Goal: Find contact information: Find contact information

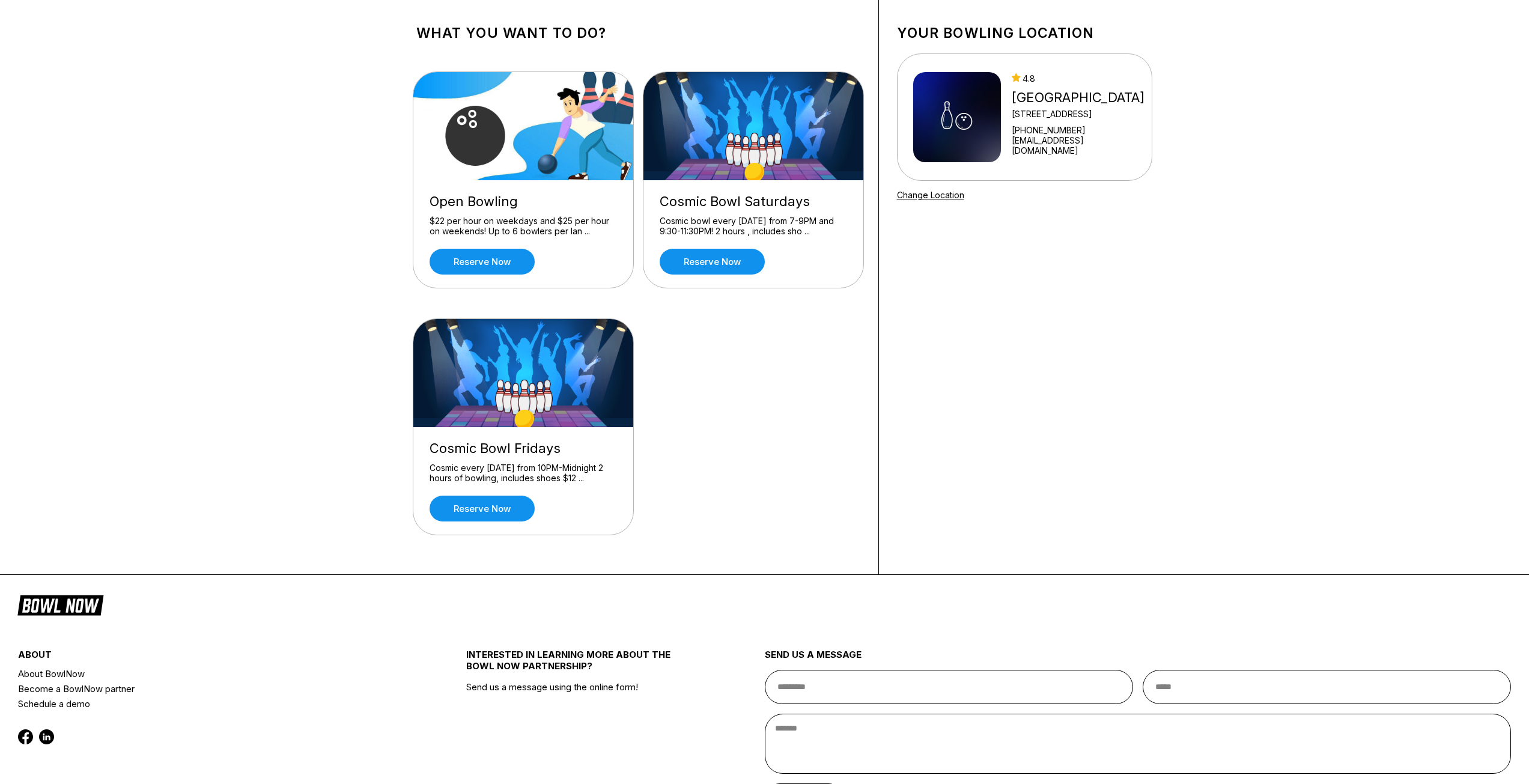
scroll to position [153, 0]
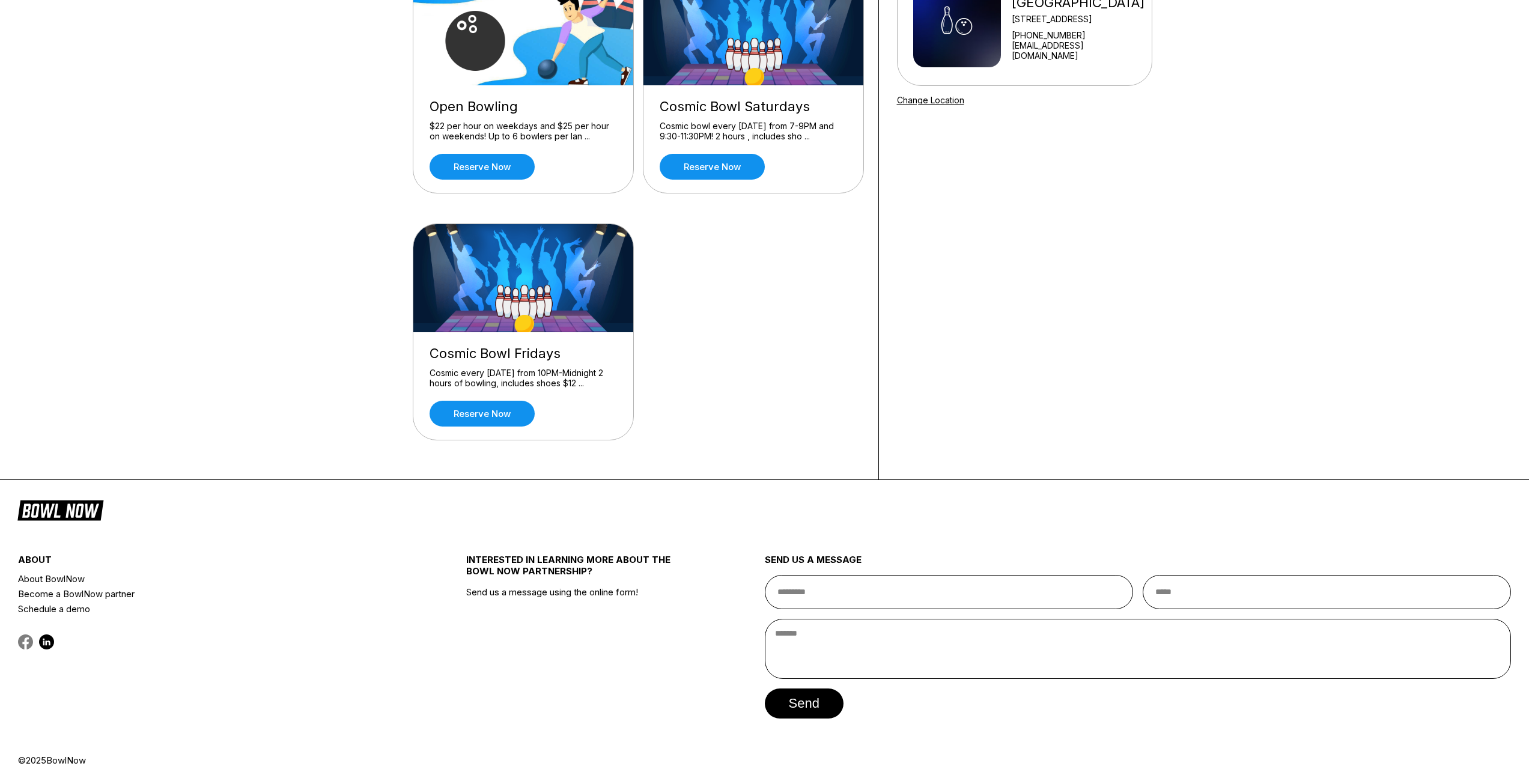
click at [24, 645] on icon at bounding box center [25, 641] width 15 height 15
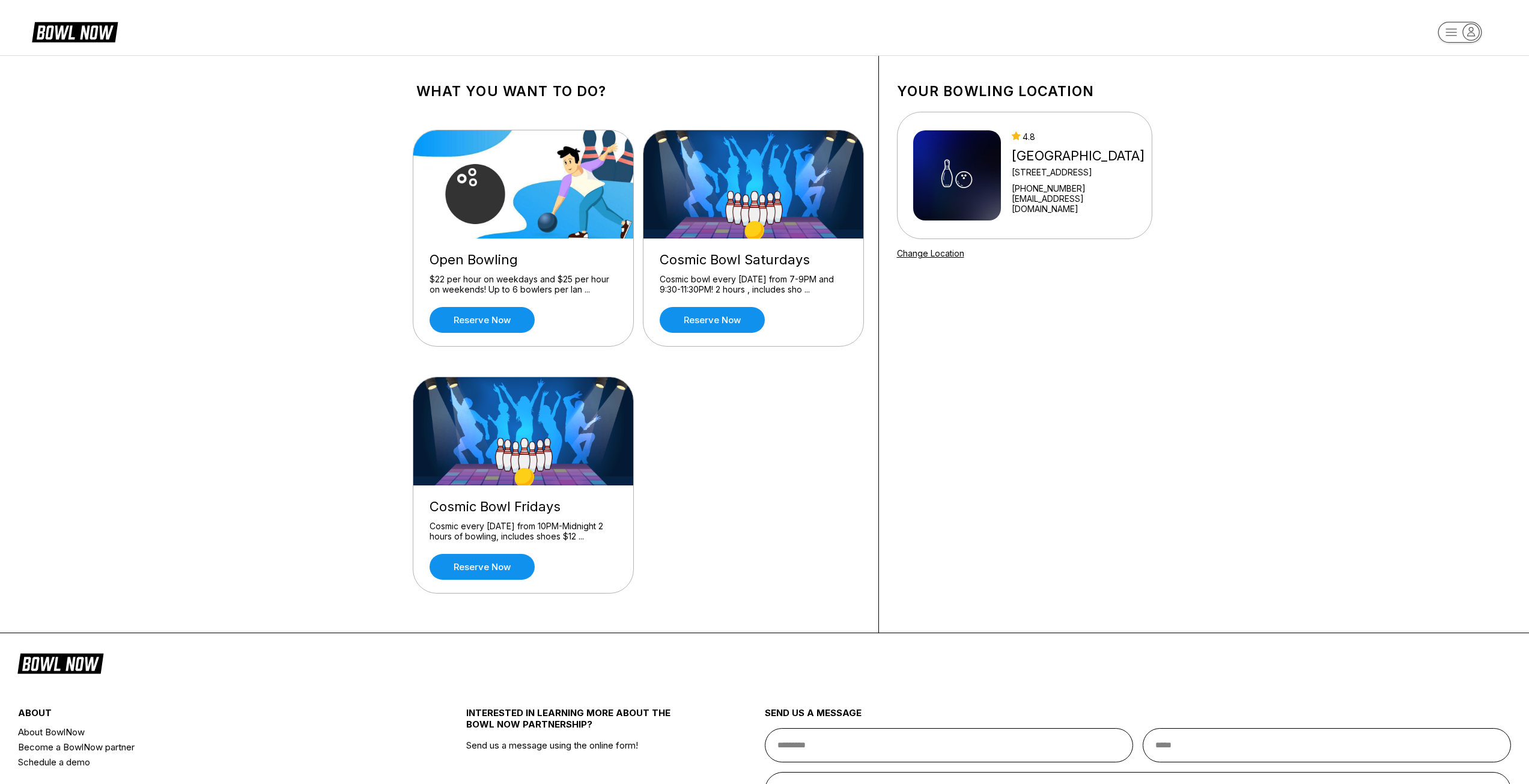
click at [1015, 152] on div "[GEOGRAPHIC_DATA]" at bounding box center [1079, 155] width 135 height 16
click at [972, 176] on img at bounding box center [957, 175] width 88 height 90
click at [1031, 214] on link "[EMAIL_ADDRESS][DOMAIN_NAME]" at bounding box center [1079, 203] width 135 height 20
click at [1029, 214] on link "[EMAIL_ADDRESS][DOMAIN_NAME]" at bounding box center [1079, 203] width 135 height 20
click at [1019, 255] on div "Change Location" at bounding box center [1024, 253] width 255 height 10
